Goal: Task Accomplishment & Management: Use online tool/utility

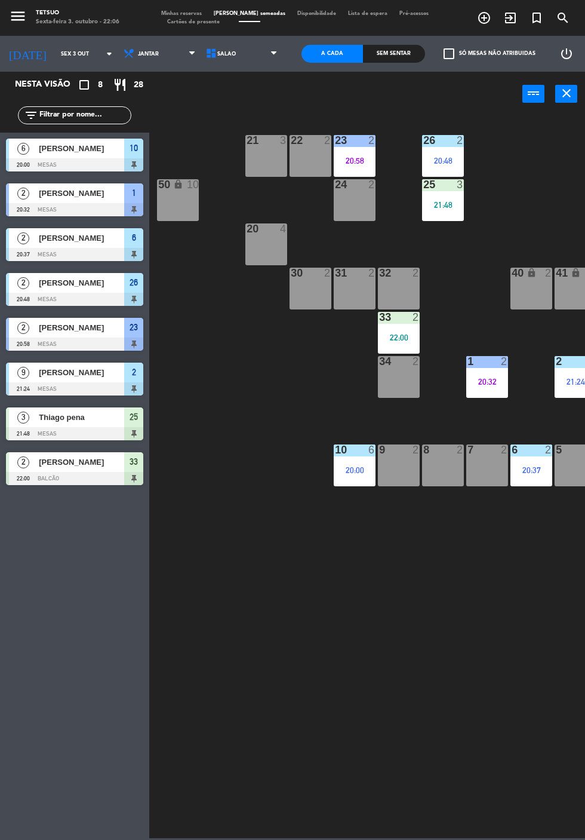
click at [61, 425] on div "Thiago pena" at bounding box center [81, 417] width 87 height 20
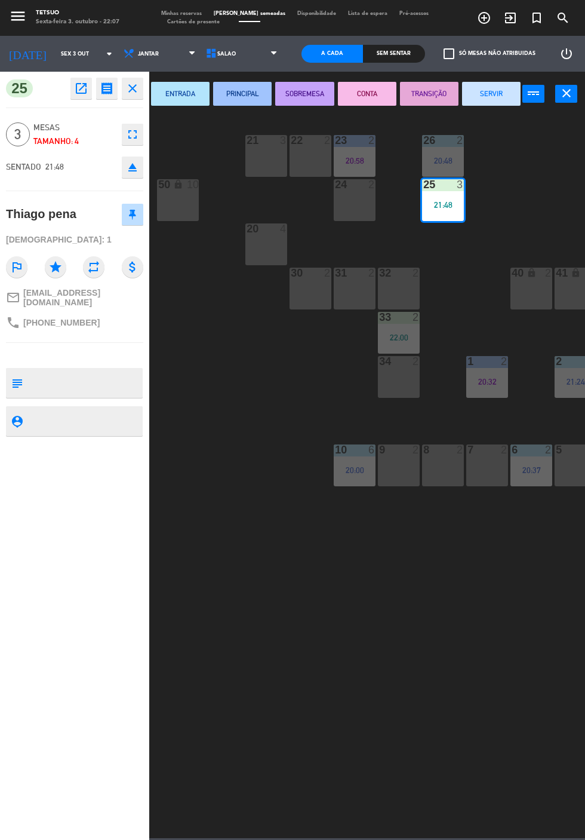
click at [193, 92] on button "ENTRADA" at bounding box center [180, 94] width 59 height 24
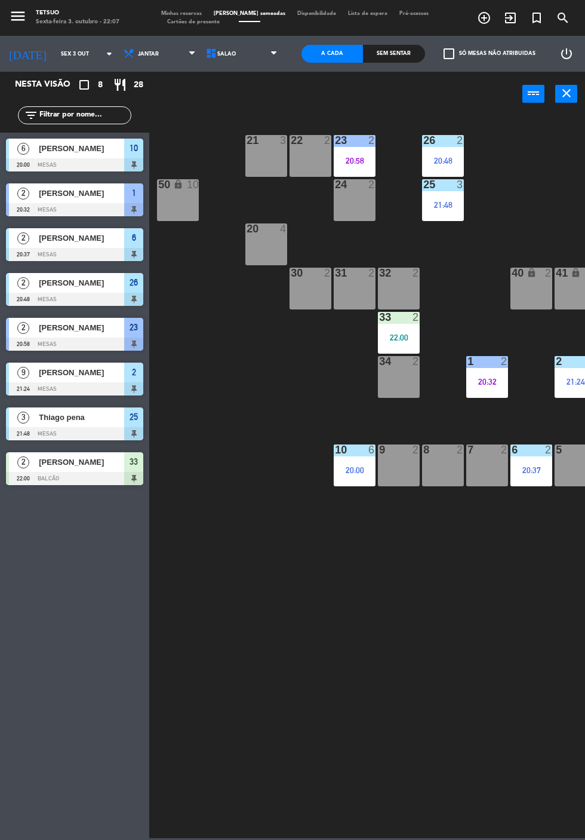
click at [41, 248] on div at bounding box center [74, 254] width 137 height 13
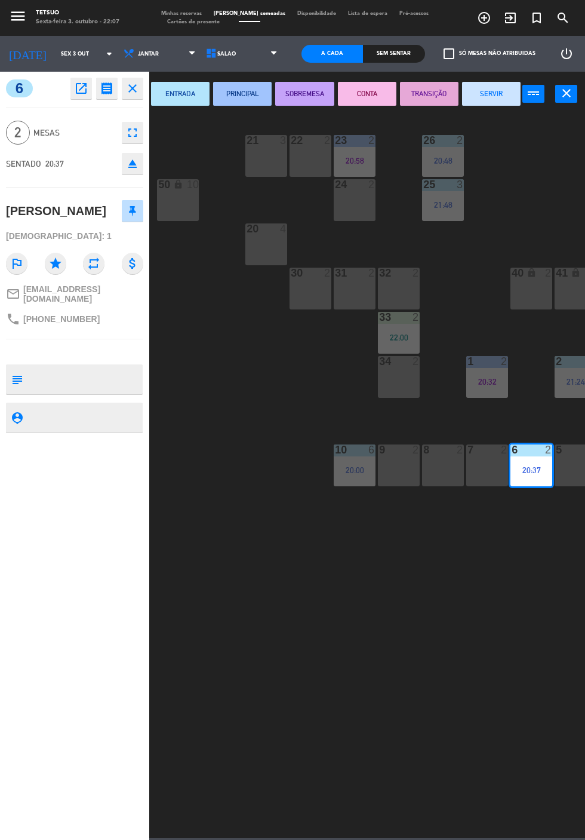
click at [241, 97] on button "PRINCIPAL" at bounding box center [242, 94] width 59 height 24
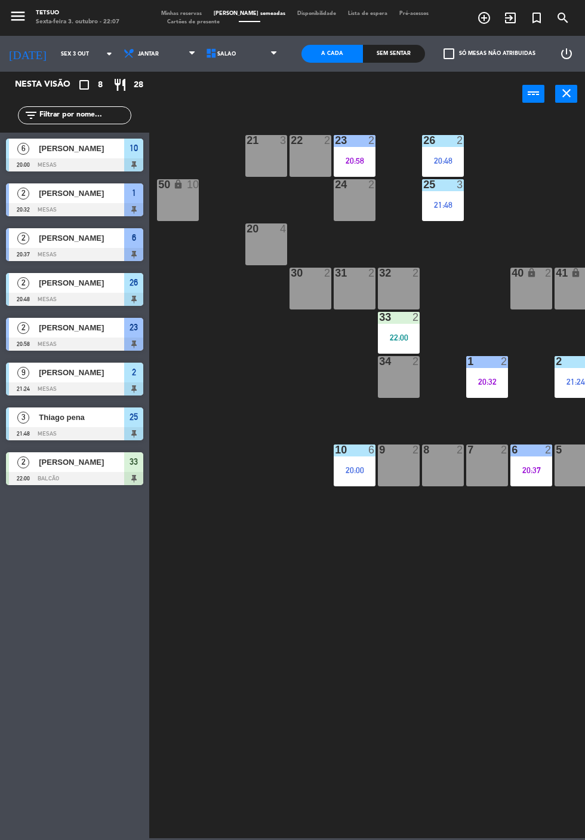
click at [91, 250] on div at bounding box center [74, 254] width 137 height 13
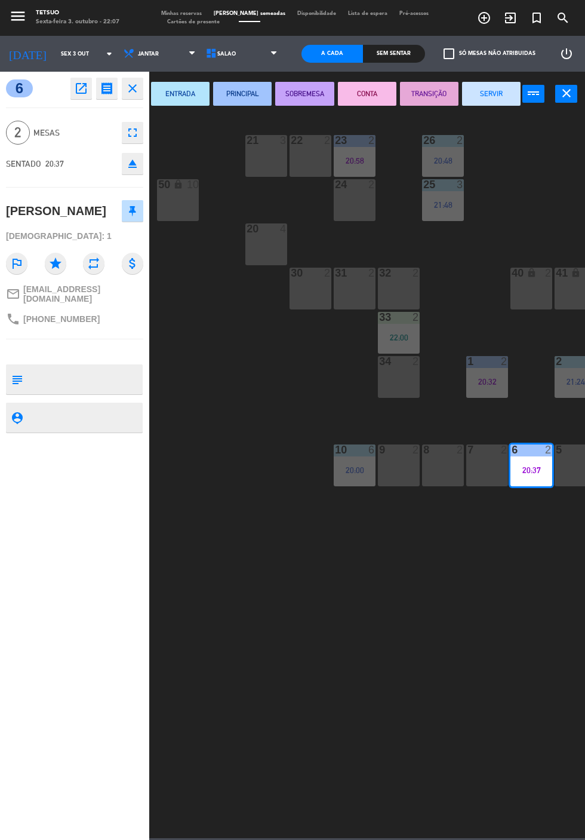
click at [307, 94] on button "SOBREMESA" at bounding box center [304, 94] width 59 height 24
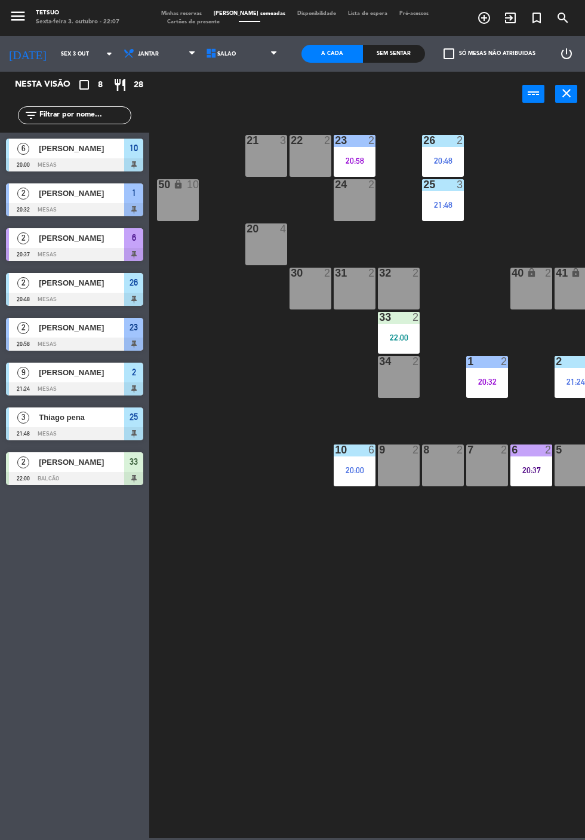
click at [56, 254] on div at bounding box center [74, 254] width 137 height 13
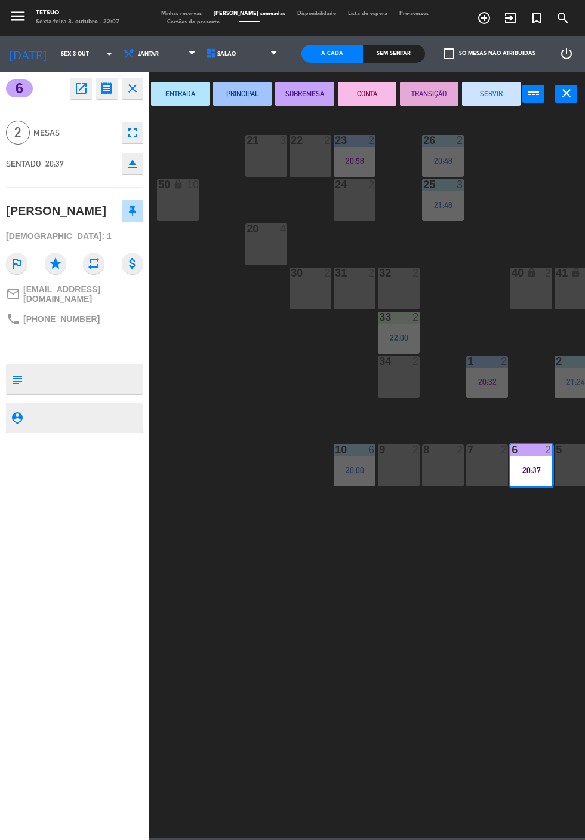
click at [240, 94] on button "PRINCIPAL" at bounding box center [242, 94] width 59 height 24
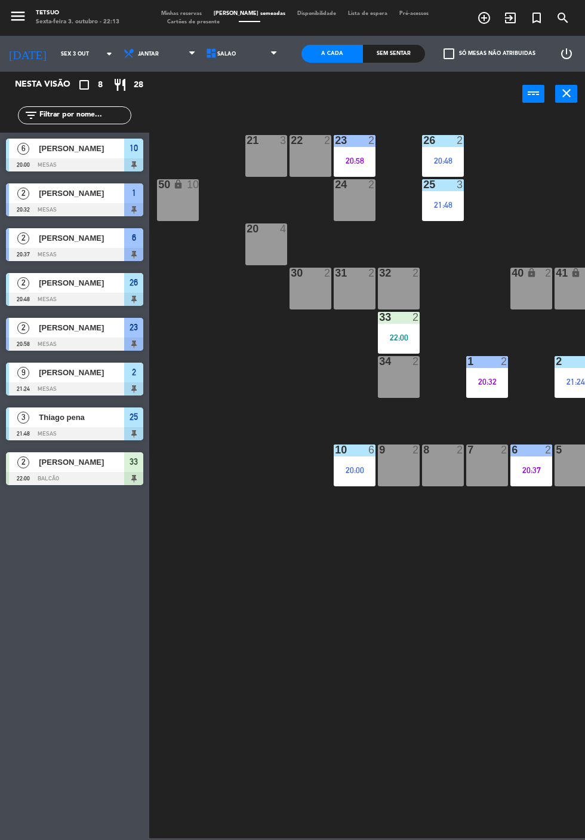
click at [202, 529] on div "21 3 22 2 23 2 20:58 26 2 20:48 44 lock 4 24 2 25 3 21:48 43 lock 4 50 lock 10 …" at bounding box center [370, 476] width 430 height 724
click at [100, 473] on div at bounding box center [74, 478] width 137 height 13
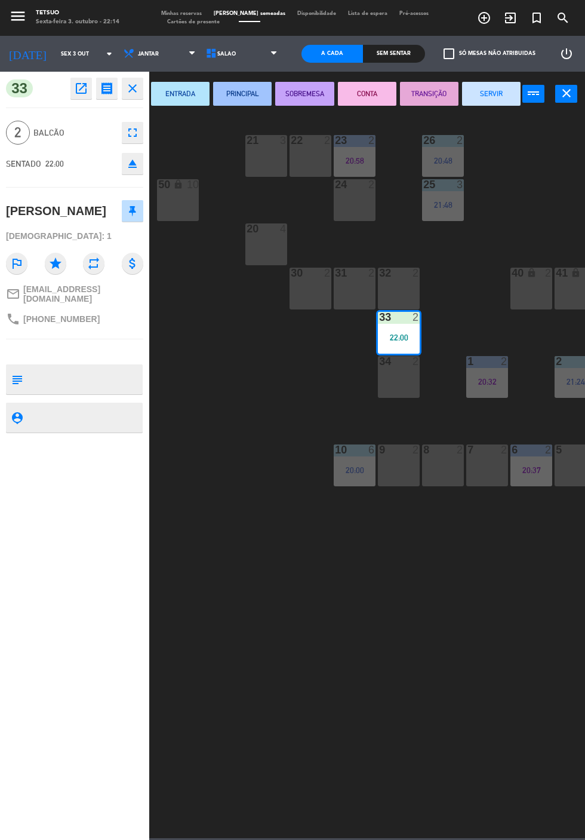
click at [195, 104] on button "ENTRADA" at bounding box center [180, 94] width 59 height 24
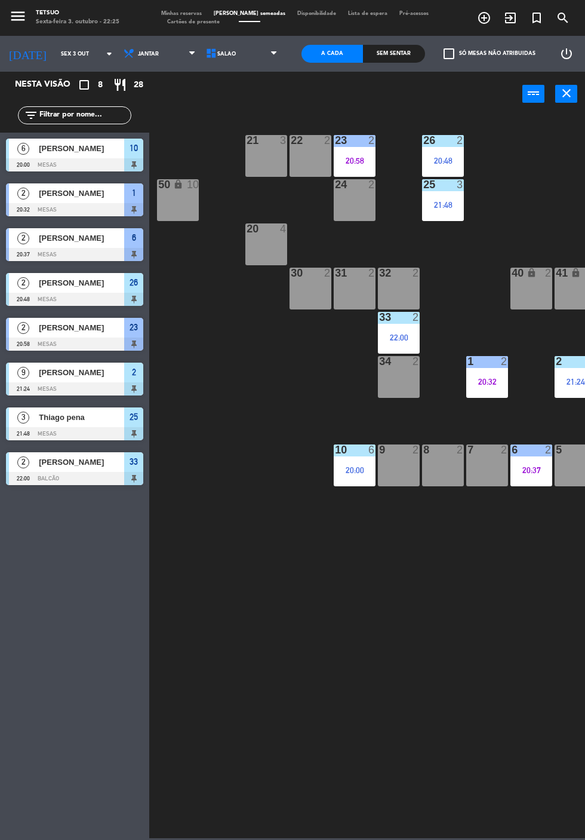
click at [75, 207] on div at bounding box center [74, 209] width 137 height 13
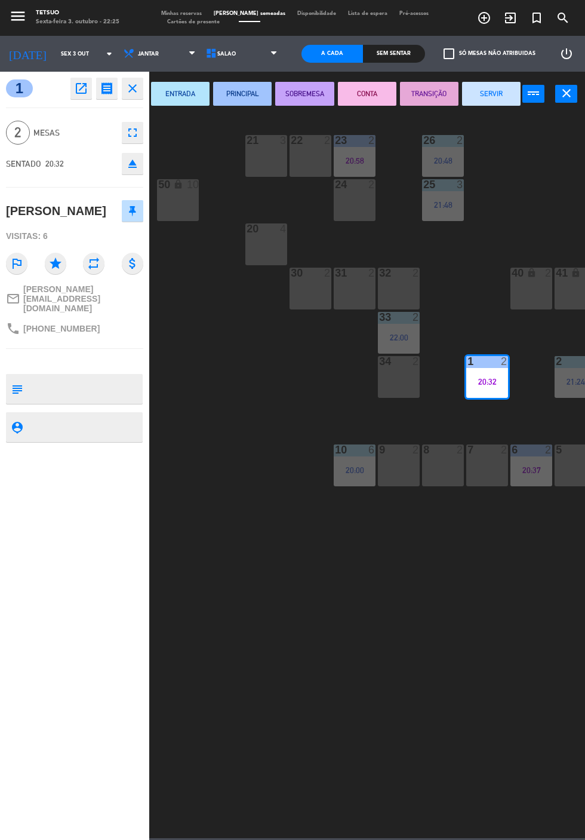
click at [501, 102] on button "SERVIR" at bounding box center [491, 94] width 59 height 24
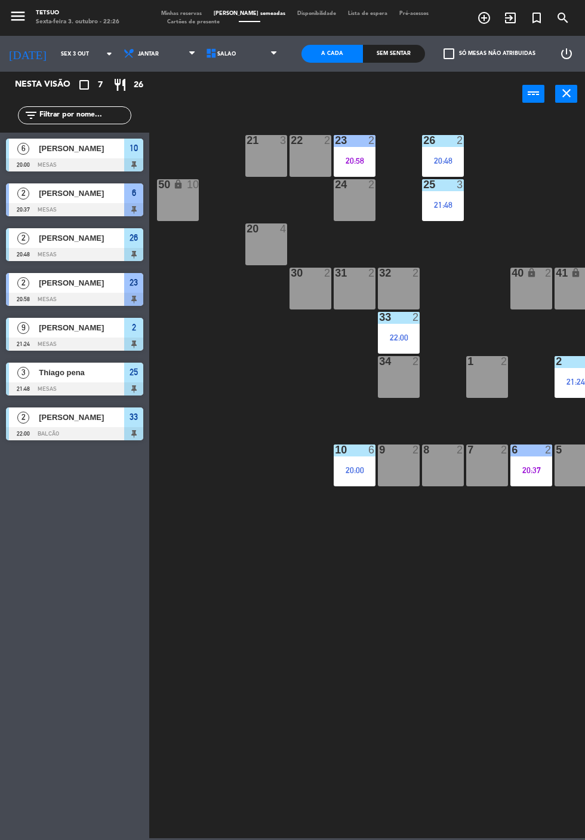
click at [64, 246] on div "[PERSON_NAME]" at bounding box center [81, 238] width 87 height 20
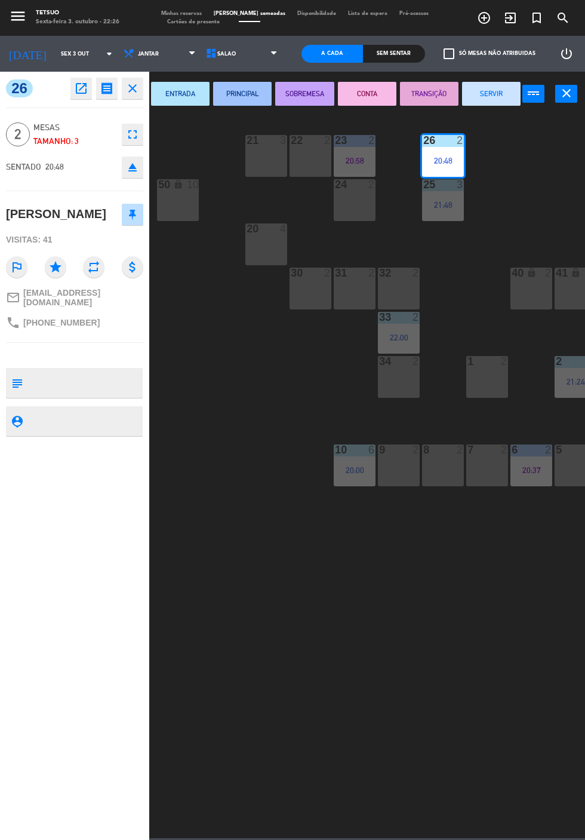
click at [486, 100] on button "SERVIR" at bounding box center [491, 94] width 59 height 24
